Goal: Check status: Check status

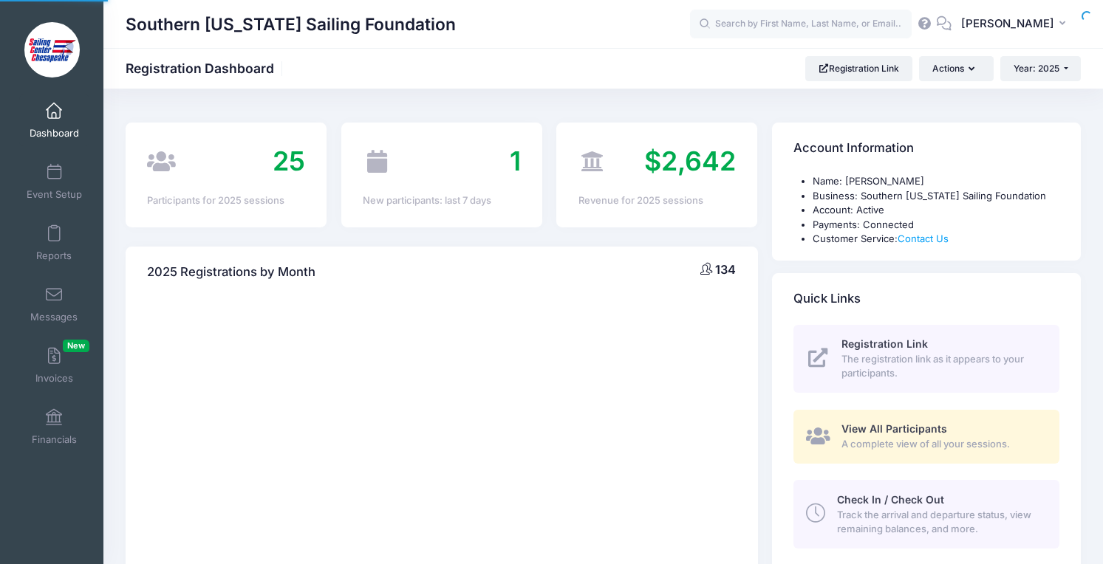
select select
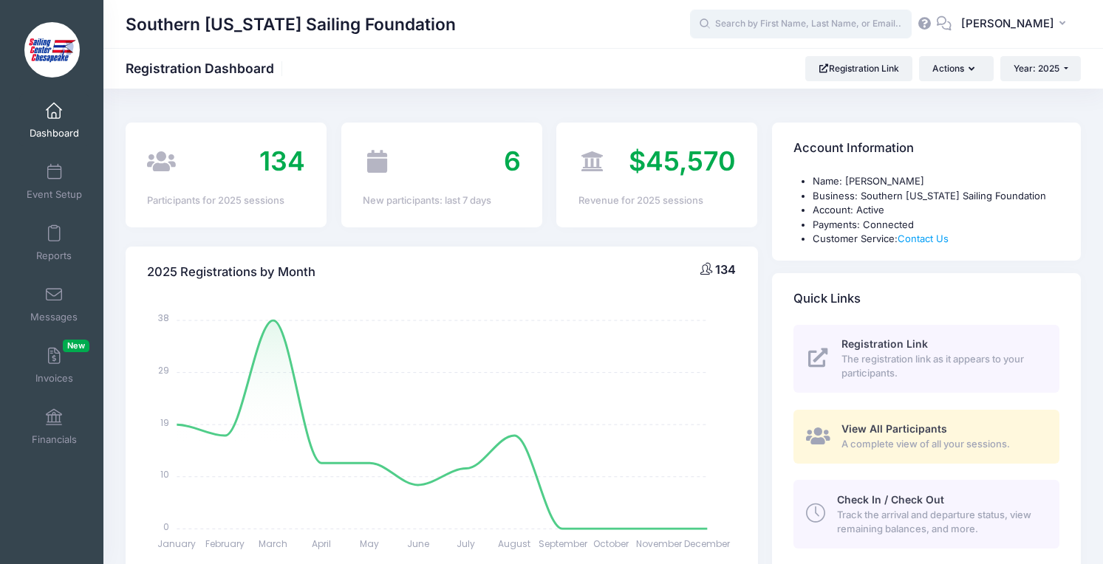
click at [807, 25] on input "text" at bounding box center [801, 25] width 222 height 30
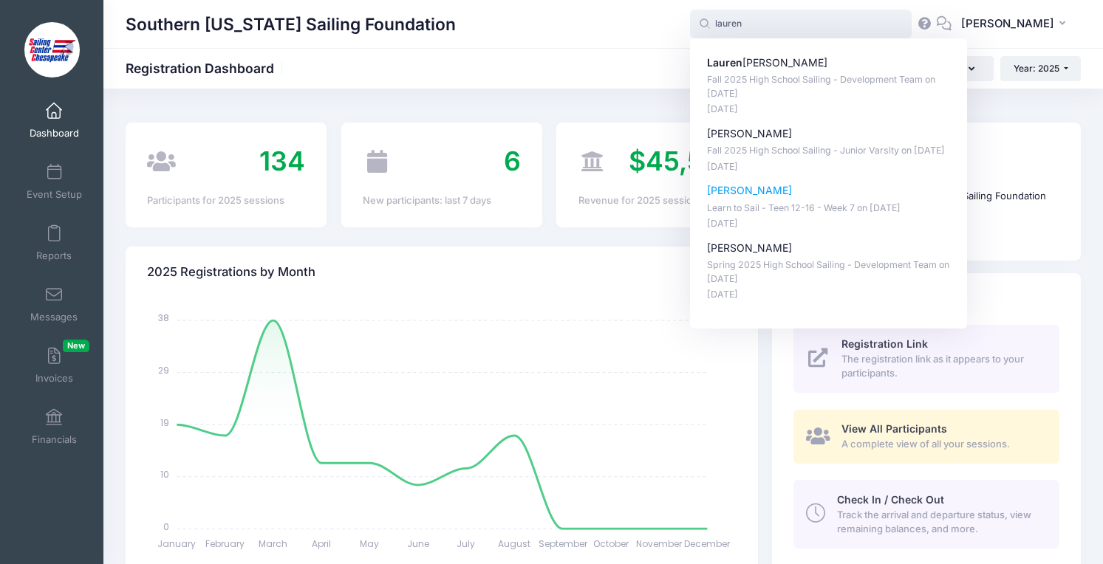
click at [801, 216] on p "Learn to Sail - Teen 12-16 - Week 7 on [DATE]" at bounding box center [829, 209] width 244 height 14
type input "[PERSON_NAME] (Learn to Sail - Teen 12-16 - Week 7, [DATE])"
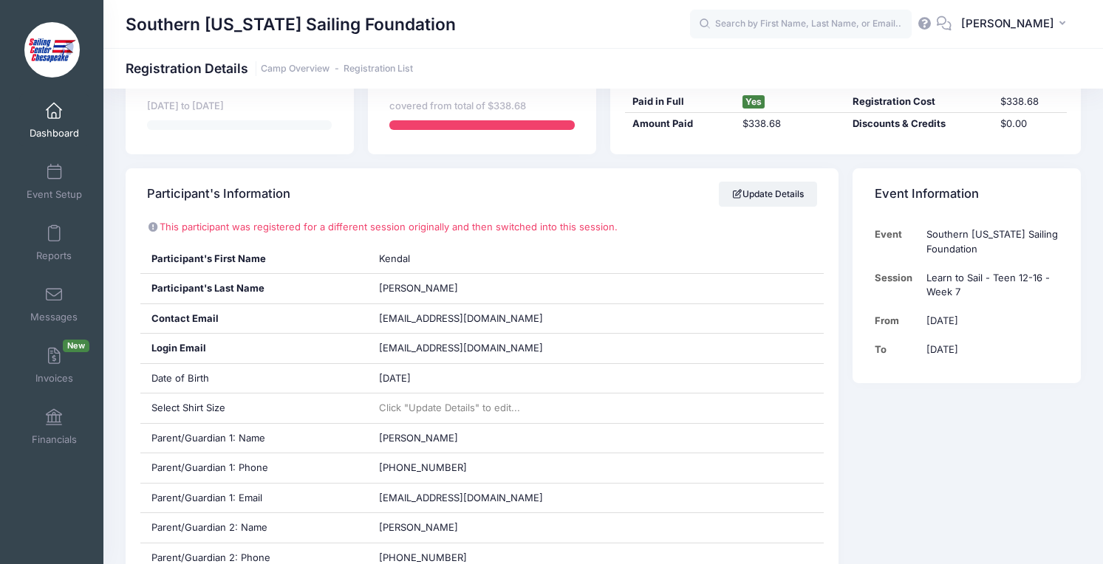
scroll to position [184, 0]
